Goal: Information Seeking & Learning: Learn about a topic

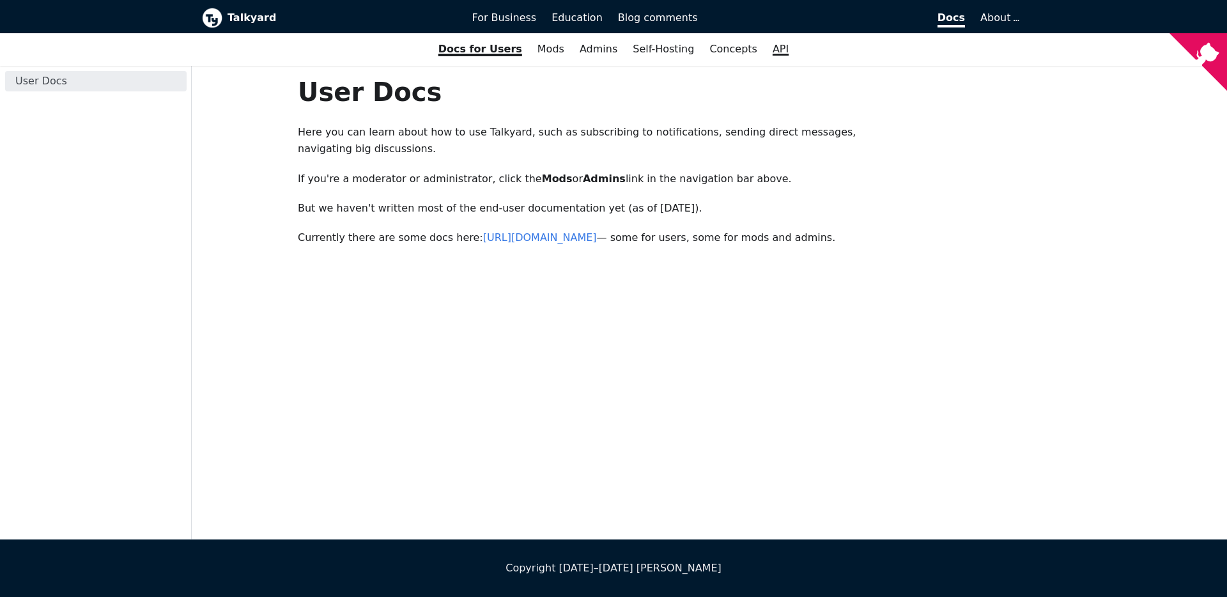
click at [766, 47] on link "API" at bounding box center [780, 49] width 31 height 22
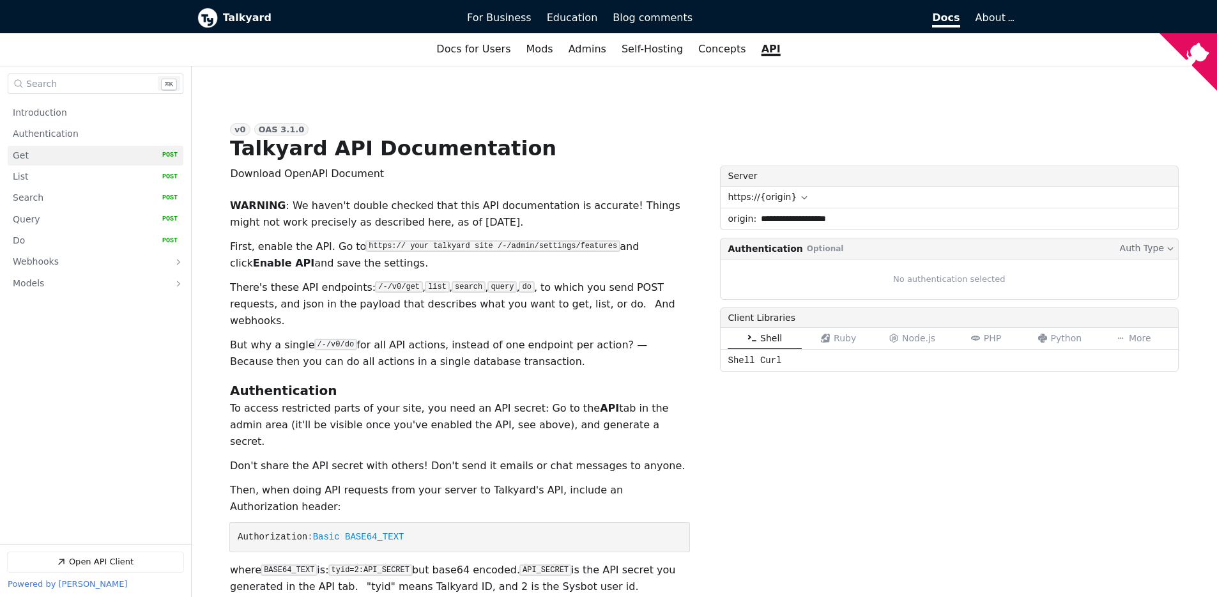
click at [45, 151] on link "Get   HTTP Method: POST" at bounding box center [95, 156] width 165 height 20
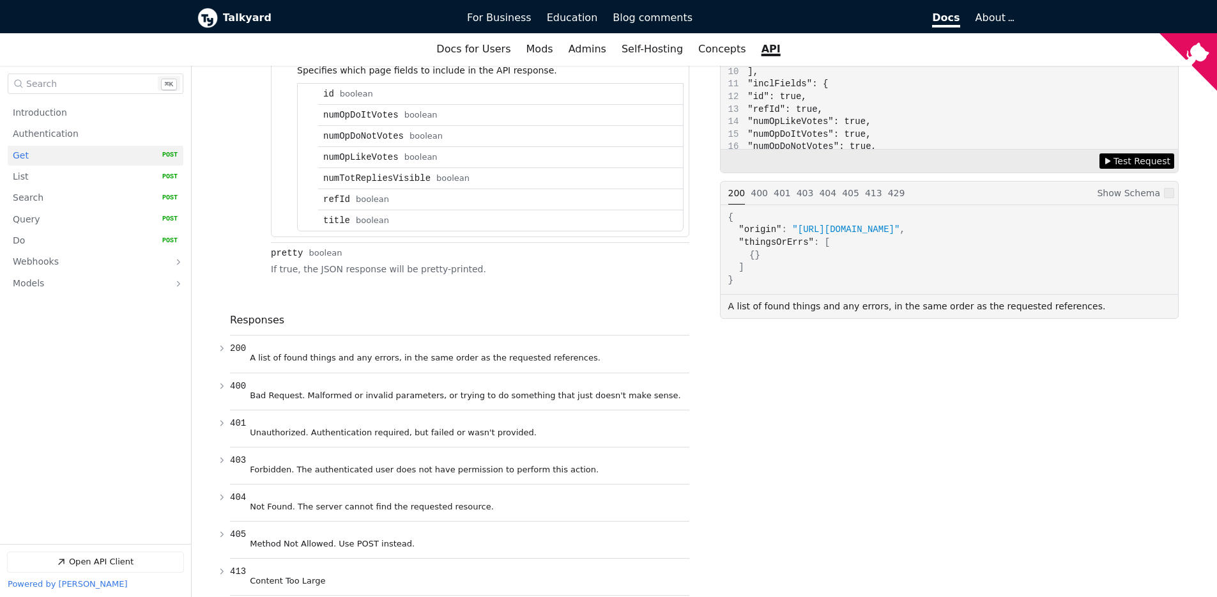
scroll to position [1028, 0]
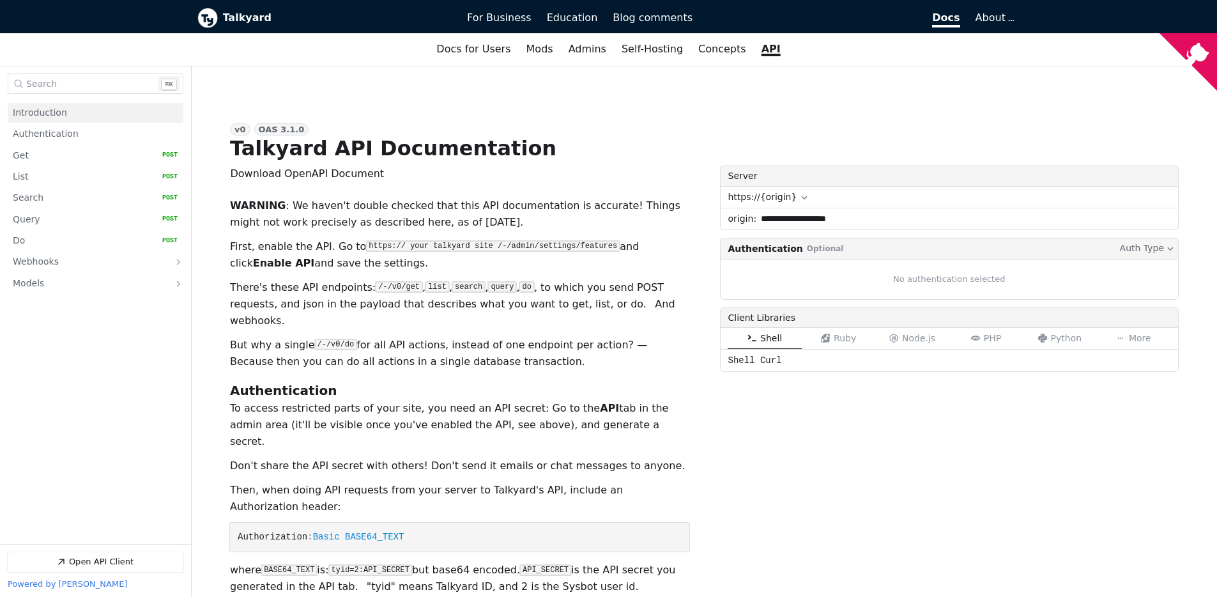
click at [91, 107] on link "Introduction" at bounding box center [95, 113] width 165 height 20
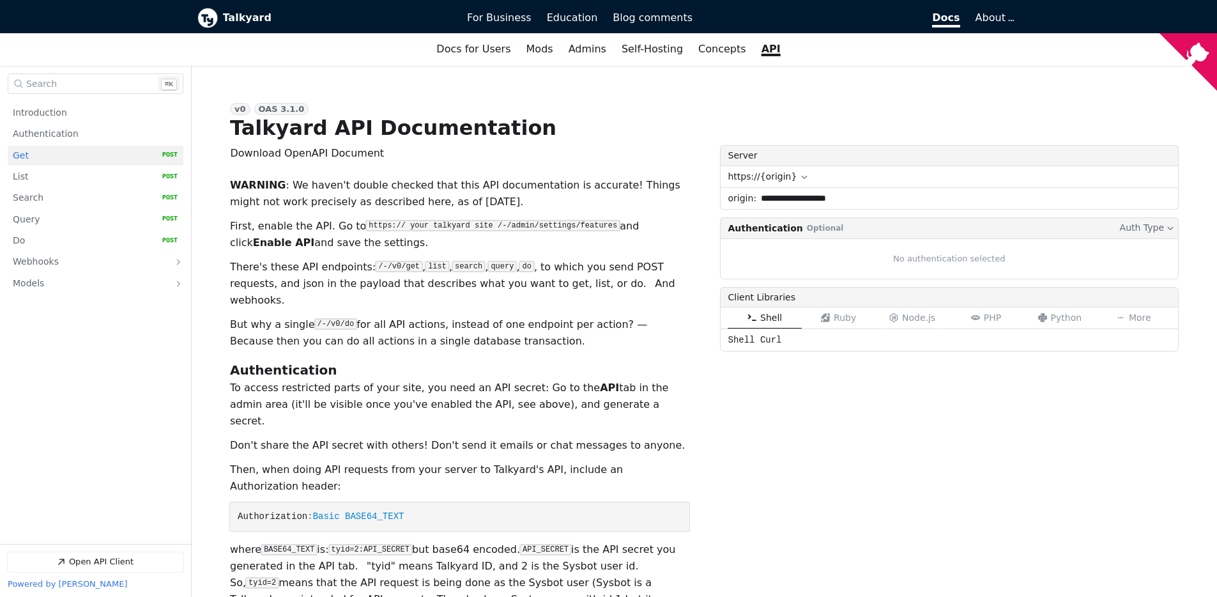
scroll to position [138, 0]
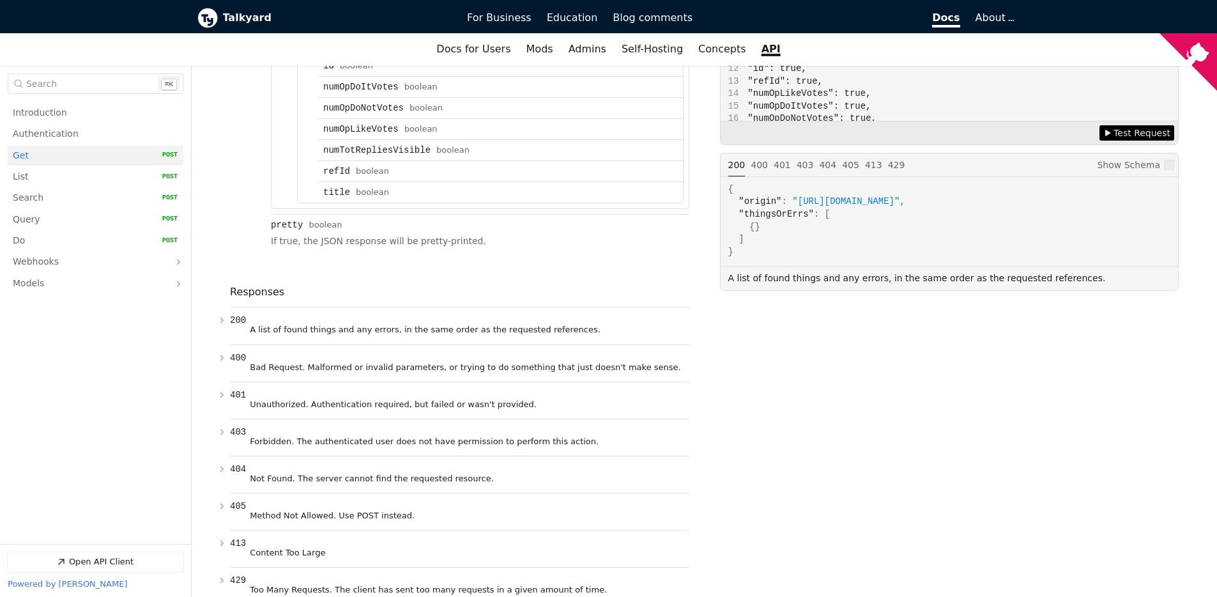
scroll to position [1082, 0]
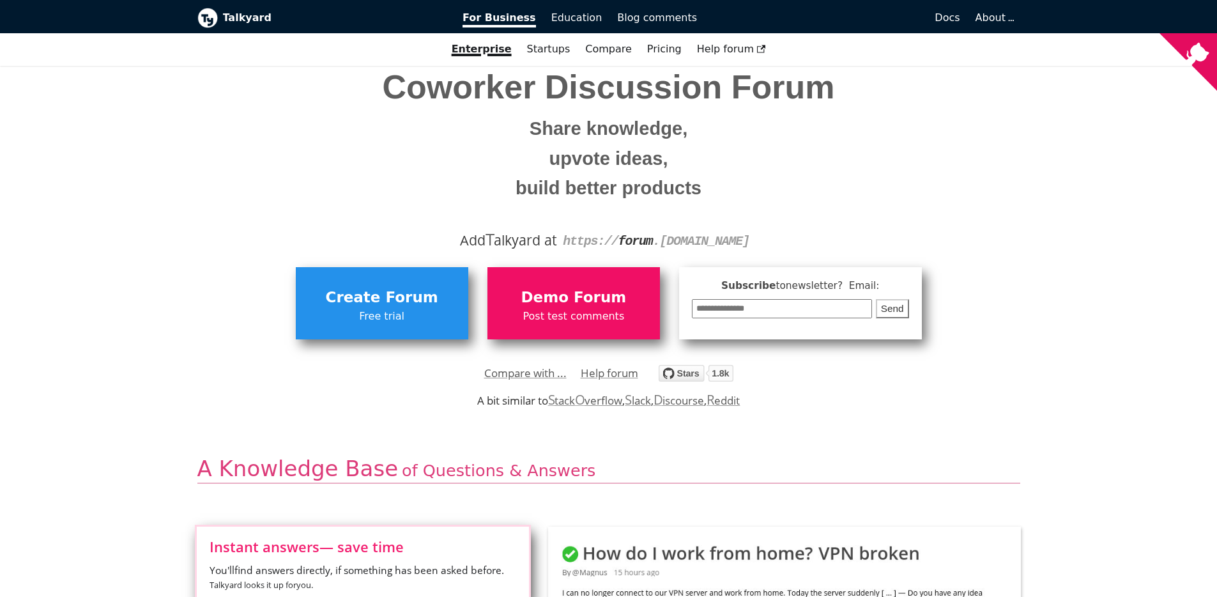
scroll to position [197, 0]
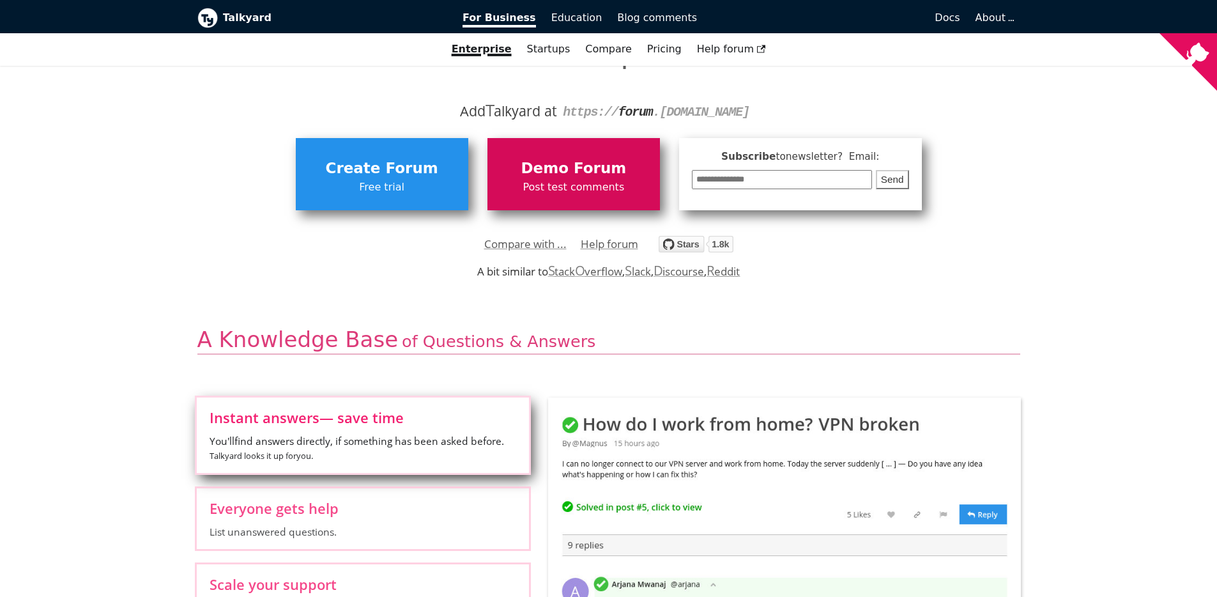
click at [557, 169] on span "Demo Forum" at bounding box center [574, 169] width 160 height 24
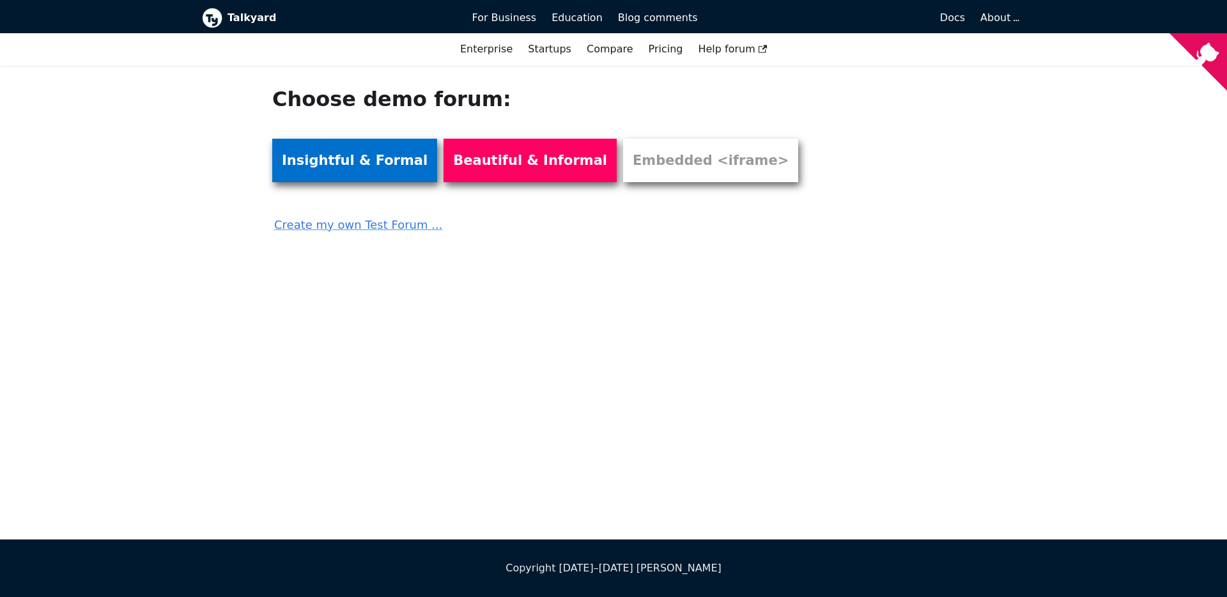
click at [366, 176] on link "Insightful & Formal" at bounding box center [354, 160] width 165 height 43
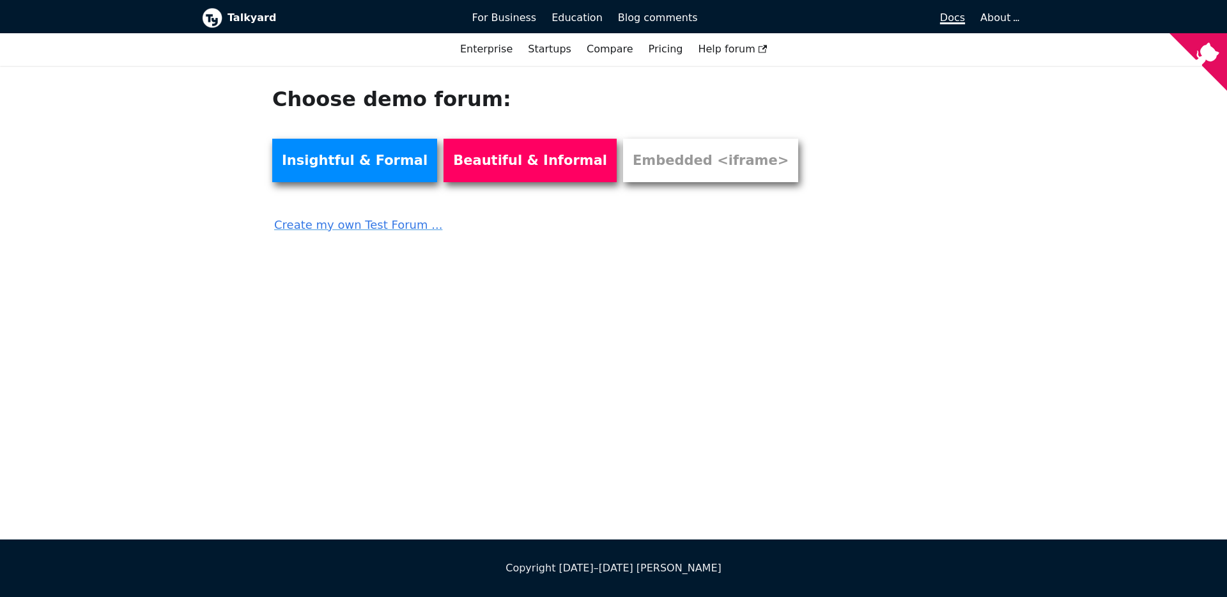
click at [952, 18] on span "Docs" at bounding box center [952, 18] width 25 height 12
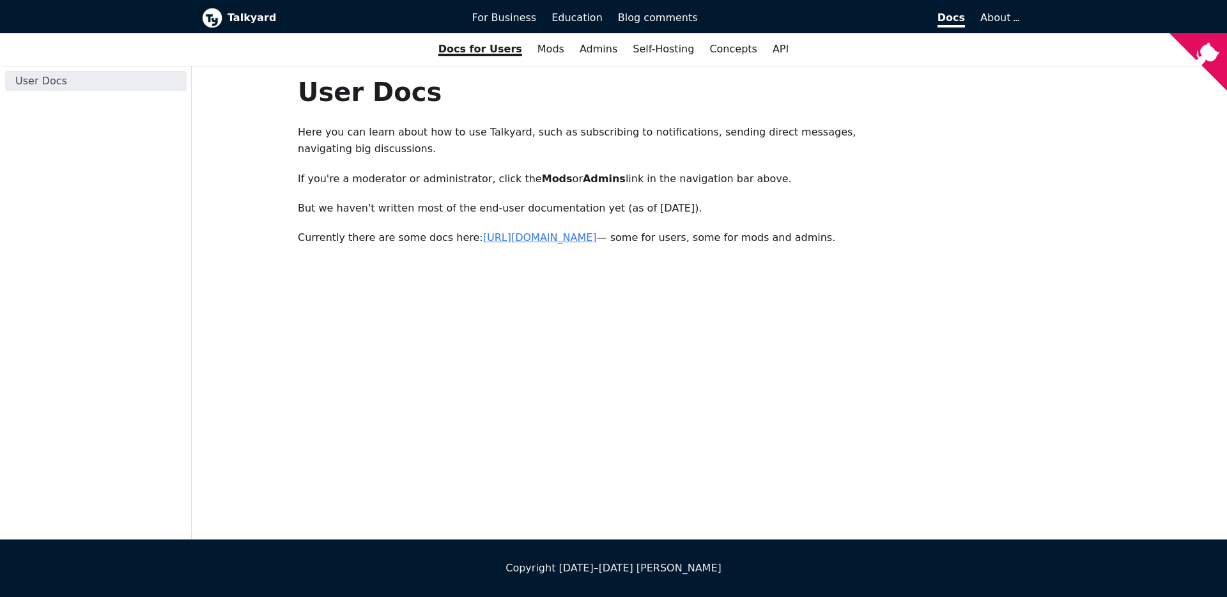
click at [527, 238] on link "https://forum.talkyard.io/latest/docs" at bounding box center [540, 237] width 114 height 12
click at [734, 49] on link "Concepts" at bounding box center [733, 49] width 63 height 22
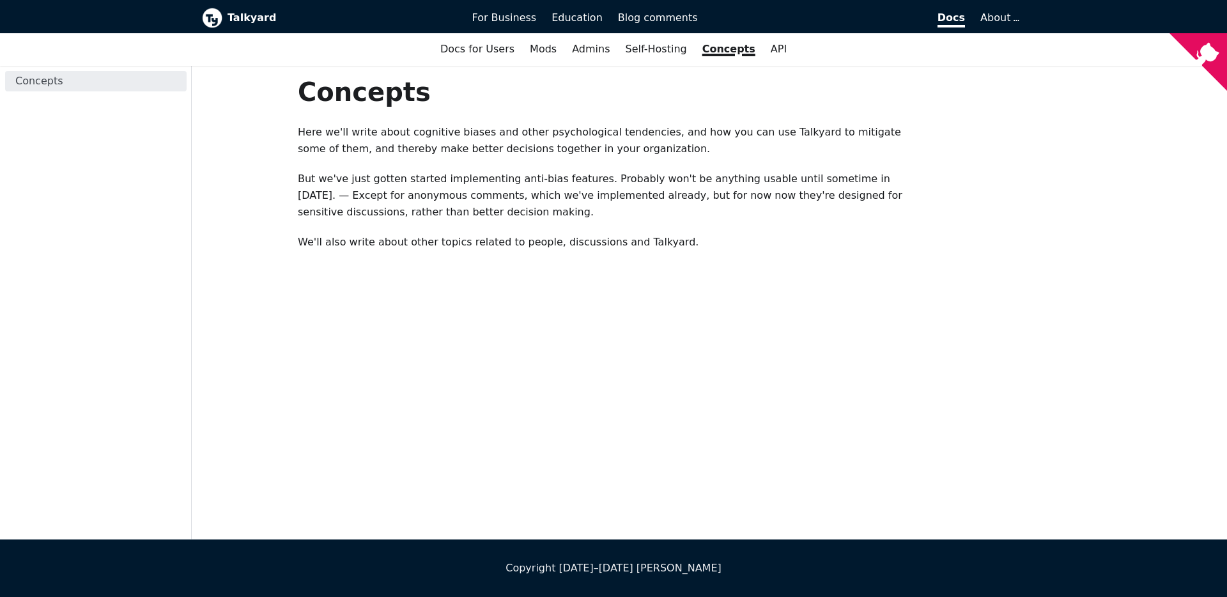
click at [662, 183] on p "But we've just gotten started implementing anti-bias features. Probably won't b…" at bounding box center [604, 196] width 612 height 50
click at [76, 79] on link "Concepts" at bounding box center [96, 81] width 182 height 20
click at [594, 47] on link "Admins" at bounding box center [590, 49] width 53 height 22
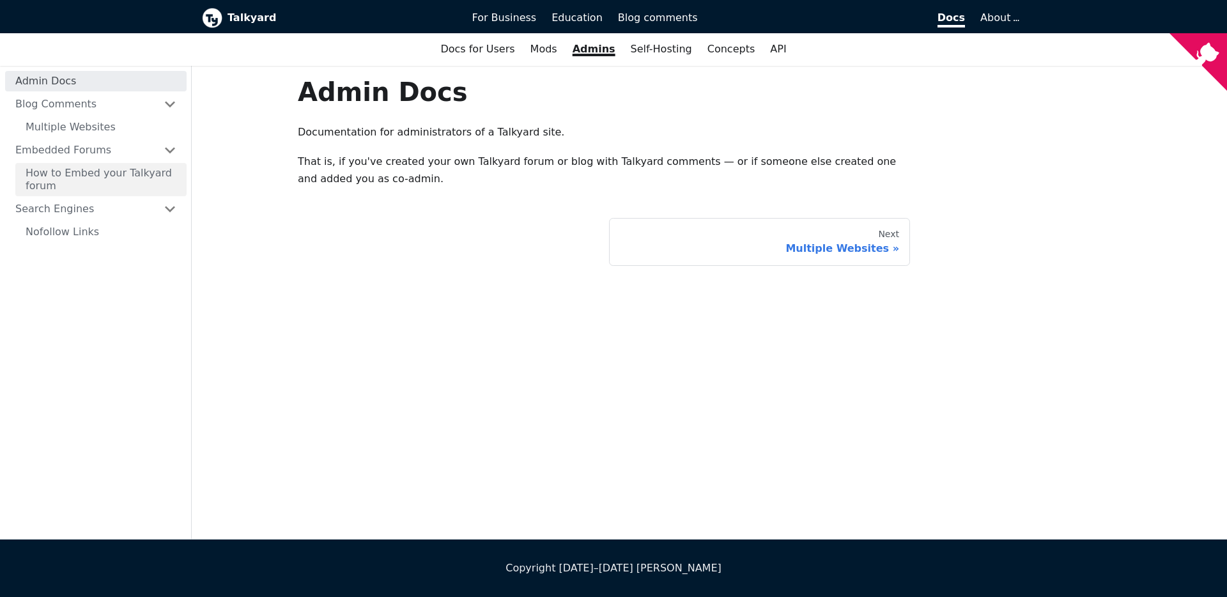
click at [71, 187] on link "How to Embed your Talkyard forum" at bounding box center [100, 179] width 171 height 33
